Goal: Information Seeking & Learning: Learn about a topic

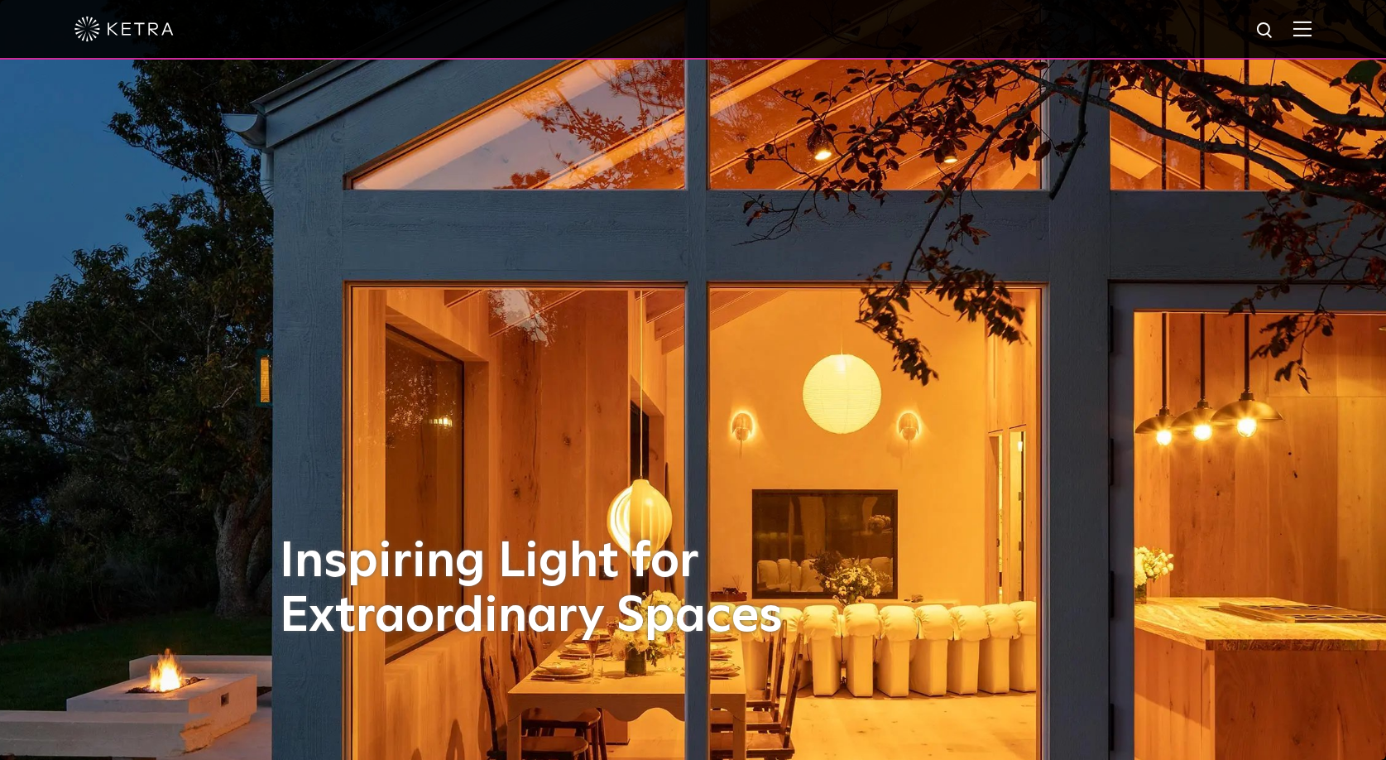
click at [1312, 32] on img at bounding box center [1303, 29] width 18 height 16
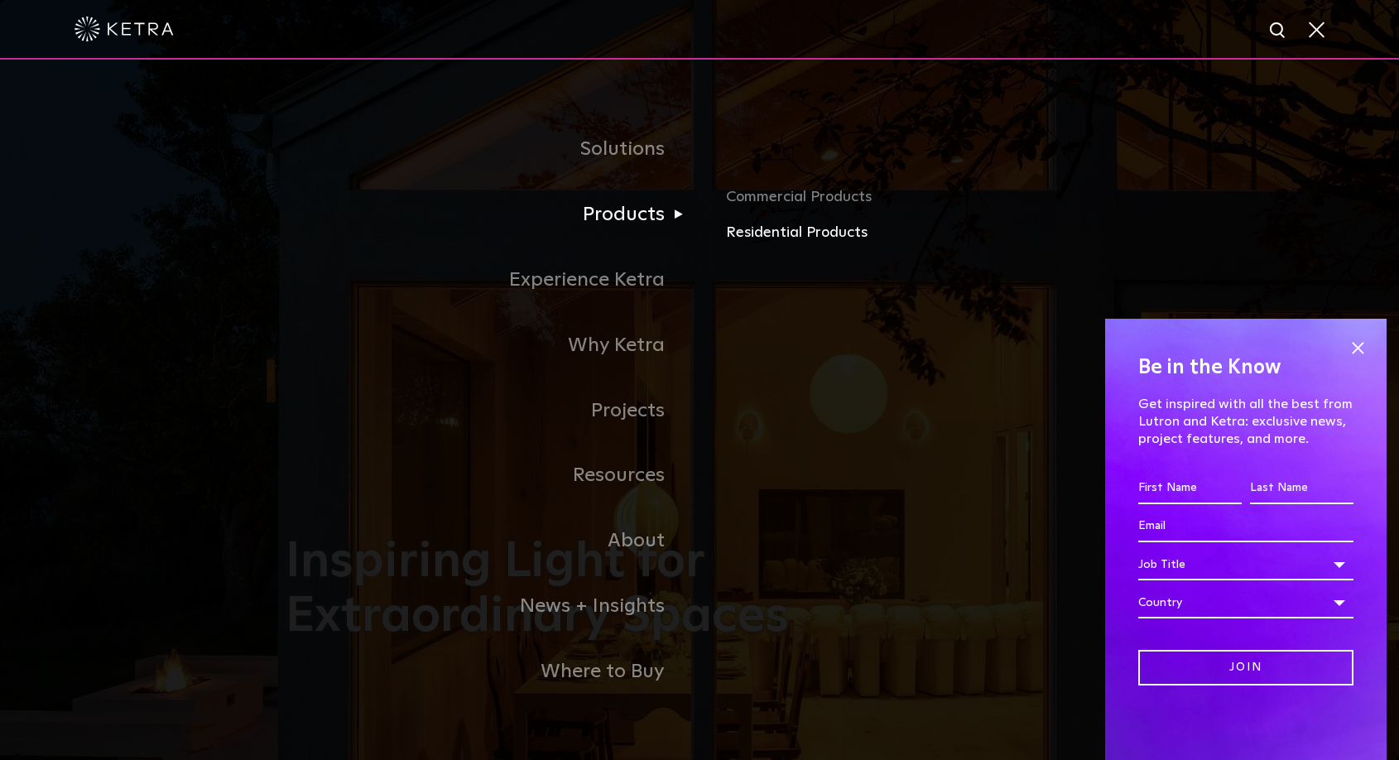
click at [778, 227] on link "Residential Products" at bounding box center [919, 233] width 387 height 24
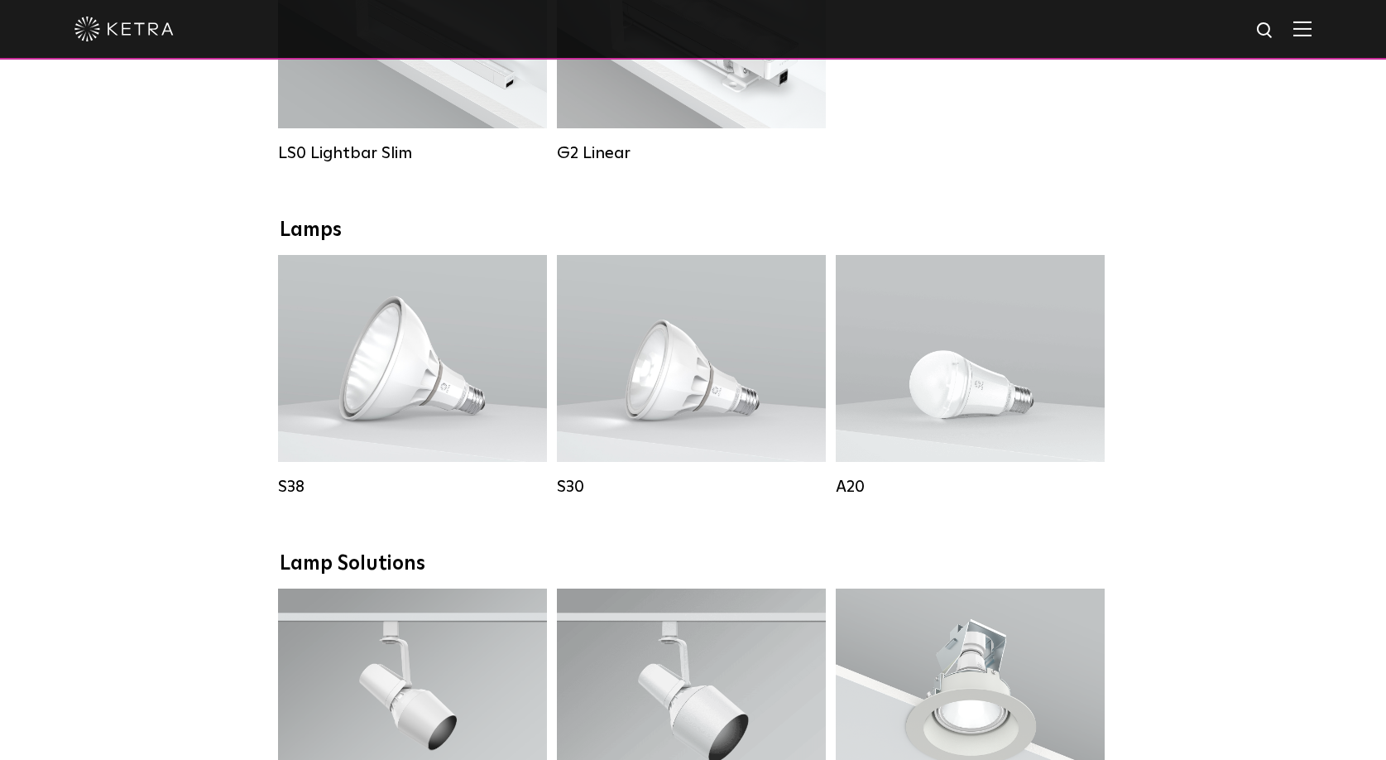
scroll to position [788, 0]
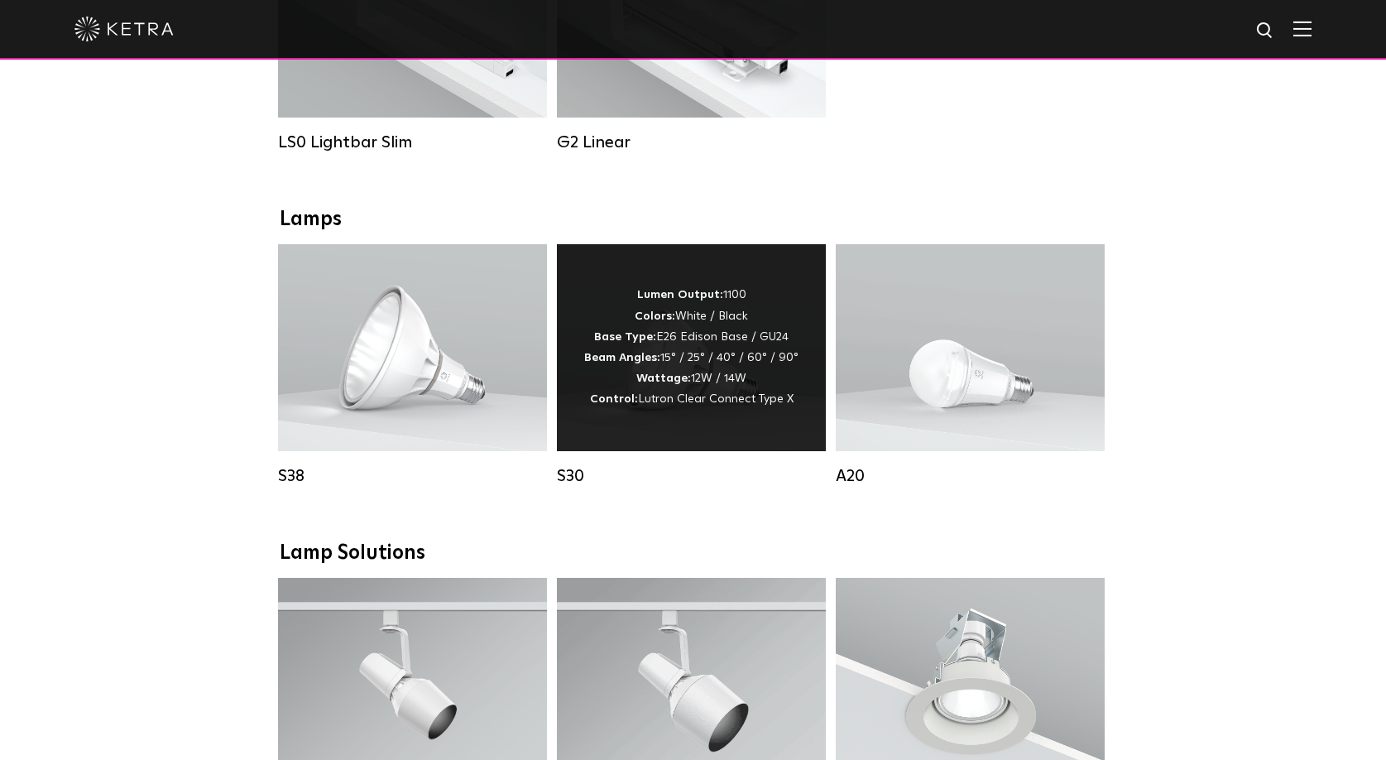
click at [767, 397] on span "Lutron Clear Connect Type X" at bounding box center [716, 399] width 156 height 12
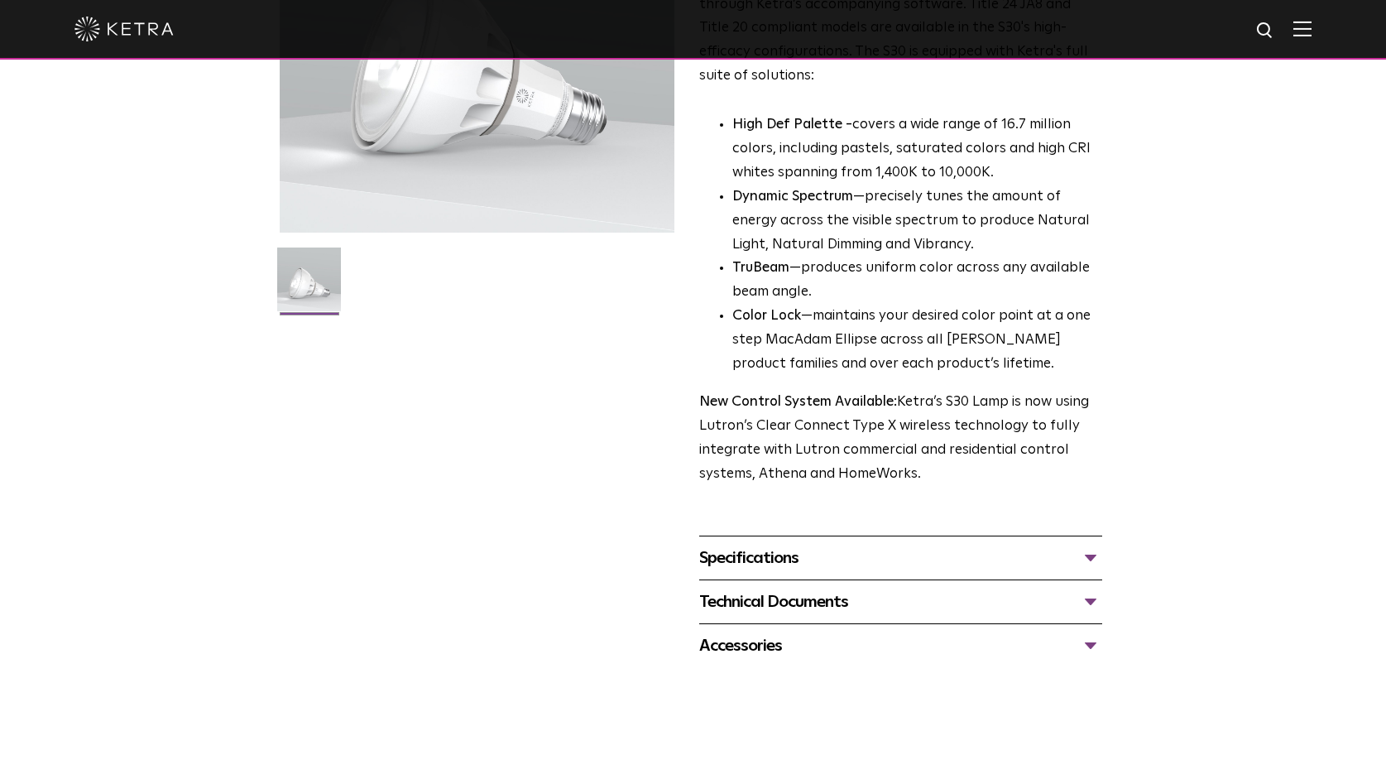
scroll to position [368, 0]
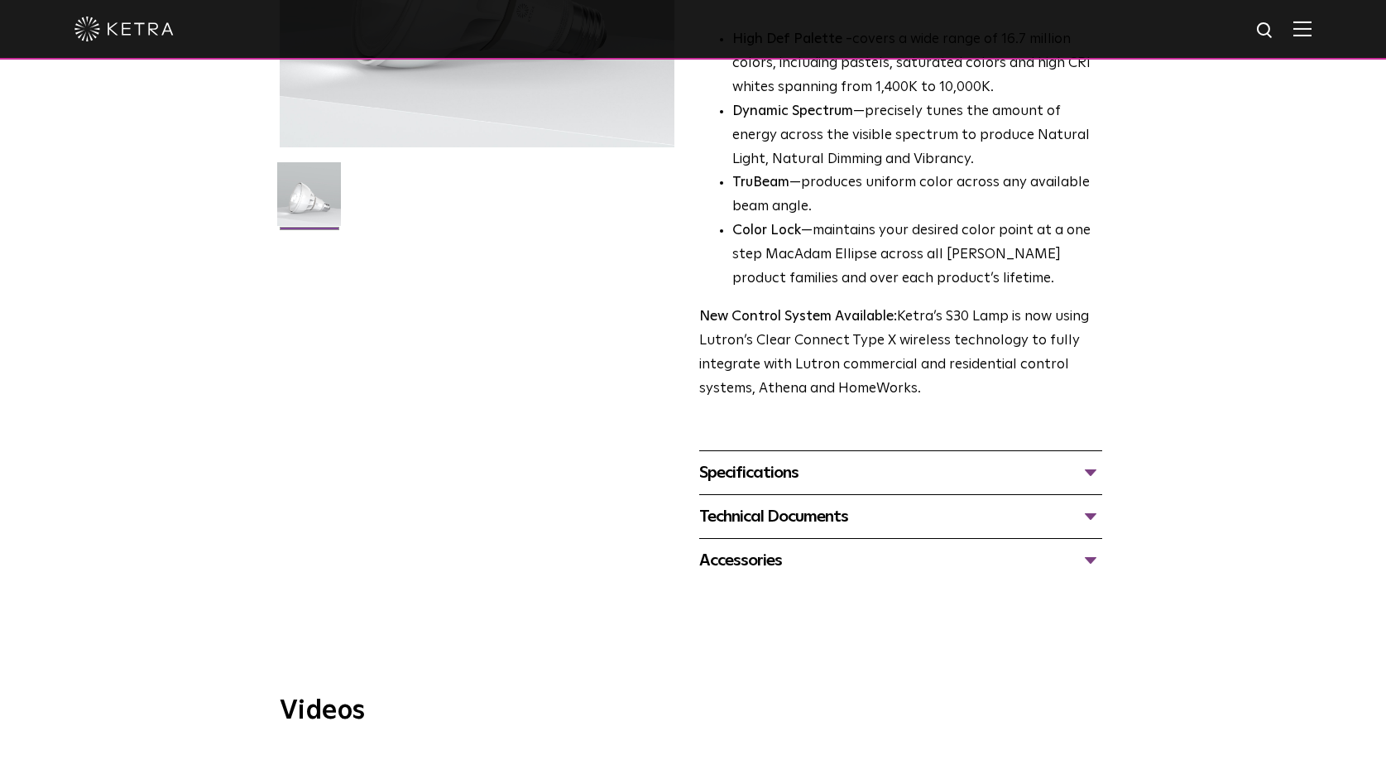
click at [922, 469] on div "Specifications" at bounding box center [900, 472] width 403 height 26
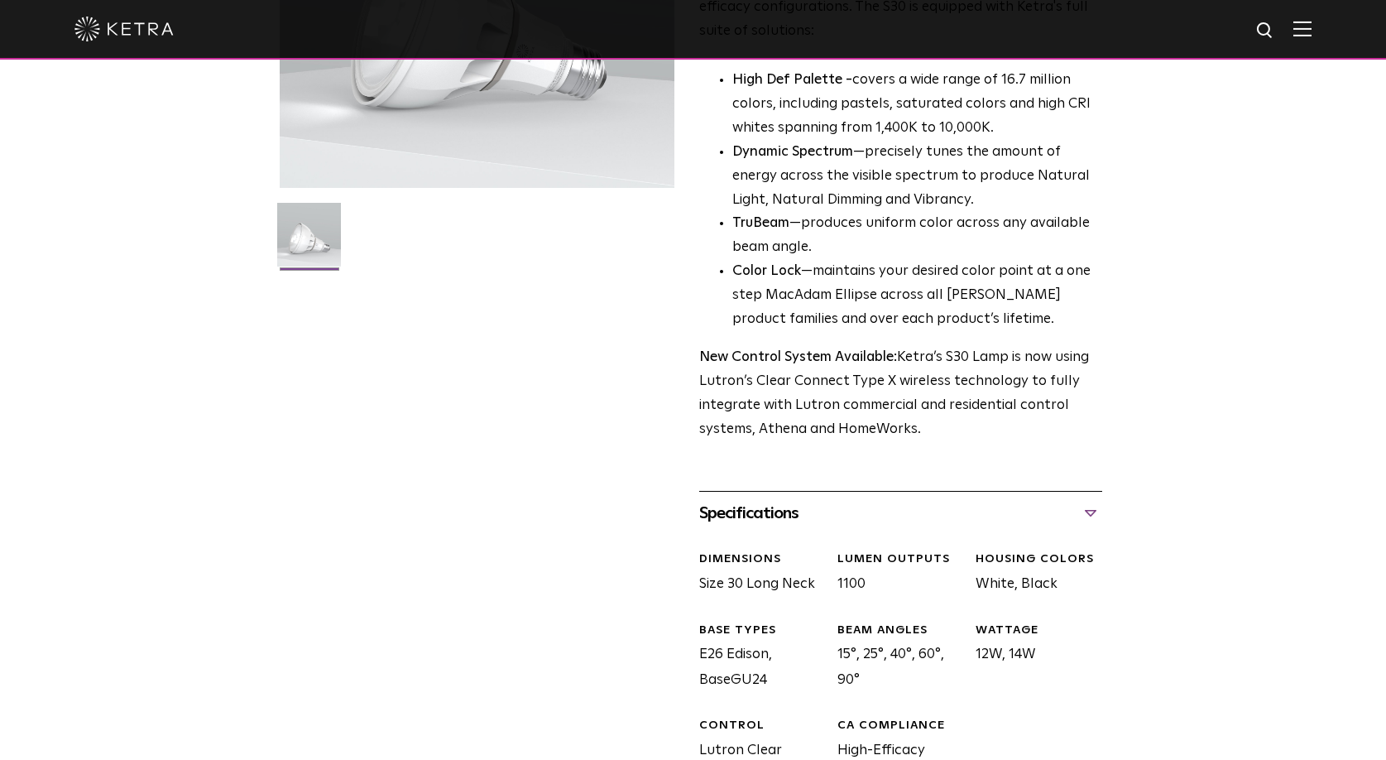
scroll to position [0, 0]
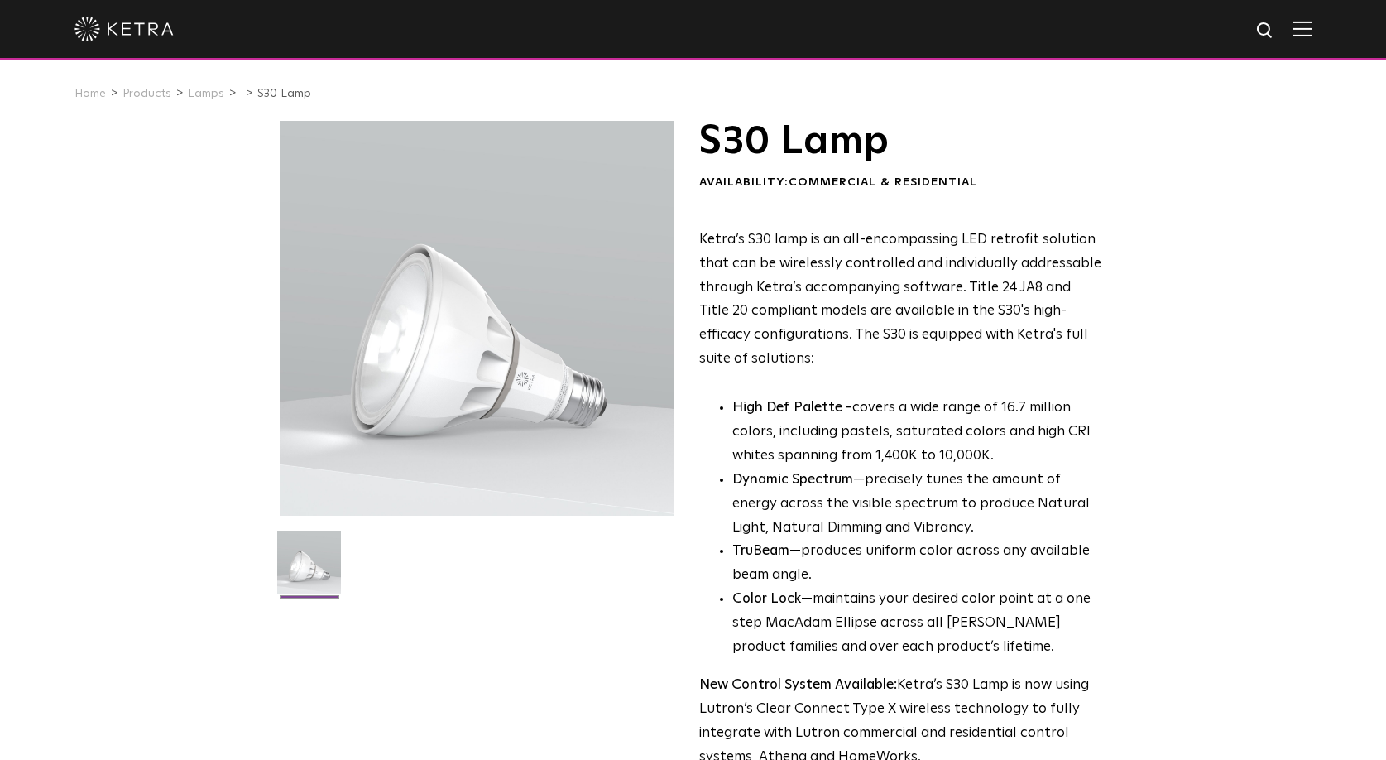
click at [190, 333] on div "S30 Lamp Availability: Commercial & Residential Ketra’s S30 lamp is an all-enco…" at bounding box center [693, 709] width 1386 height 1176
